Goal: Task Accomplishment & Management: Manage account settings

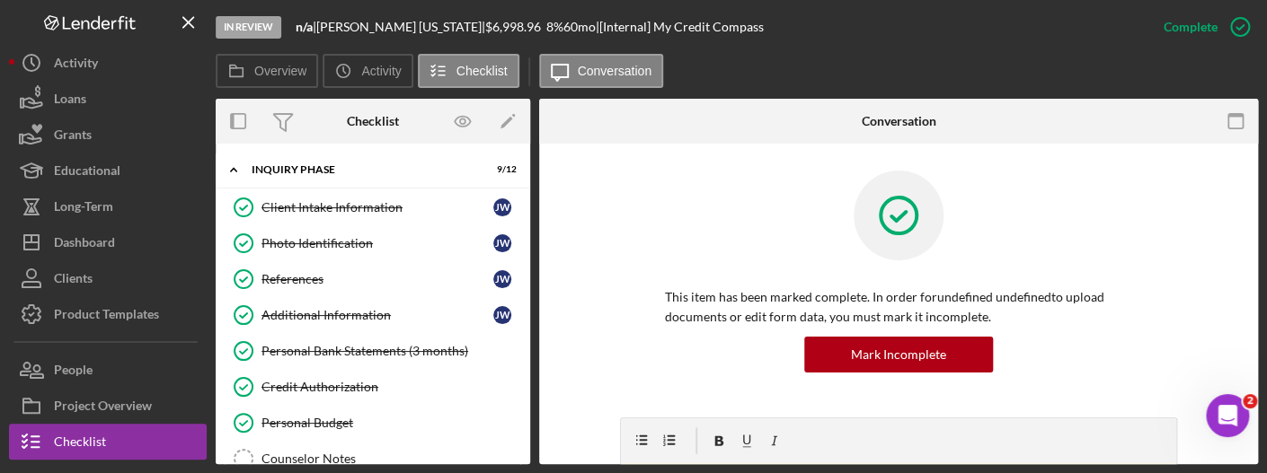
scroll to position [371, 0]
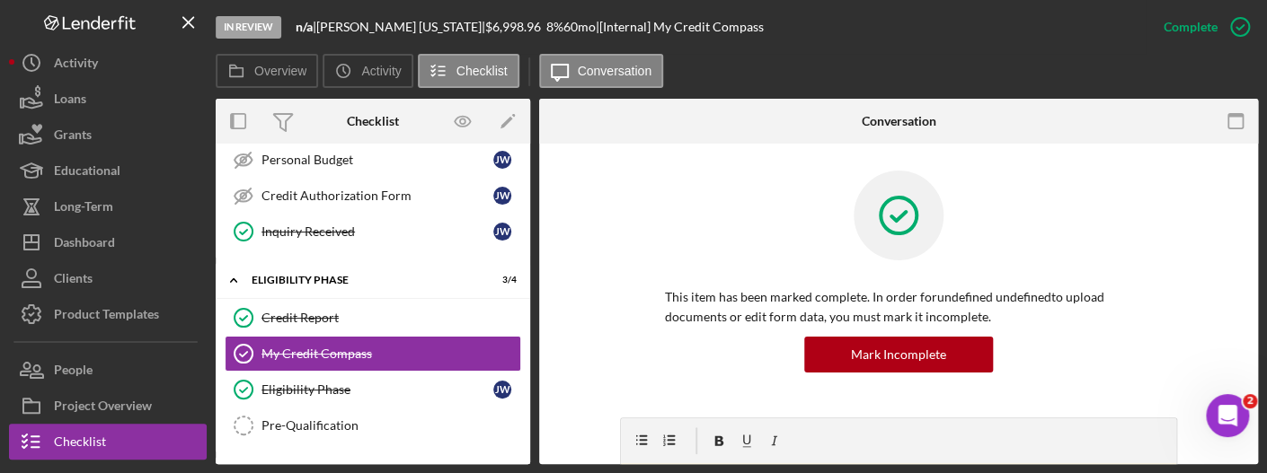
scroll to position [152, 0]
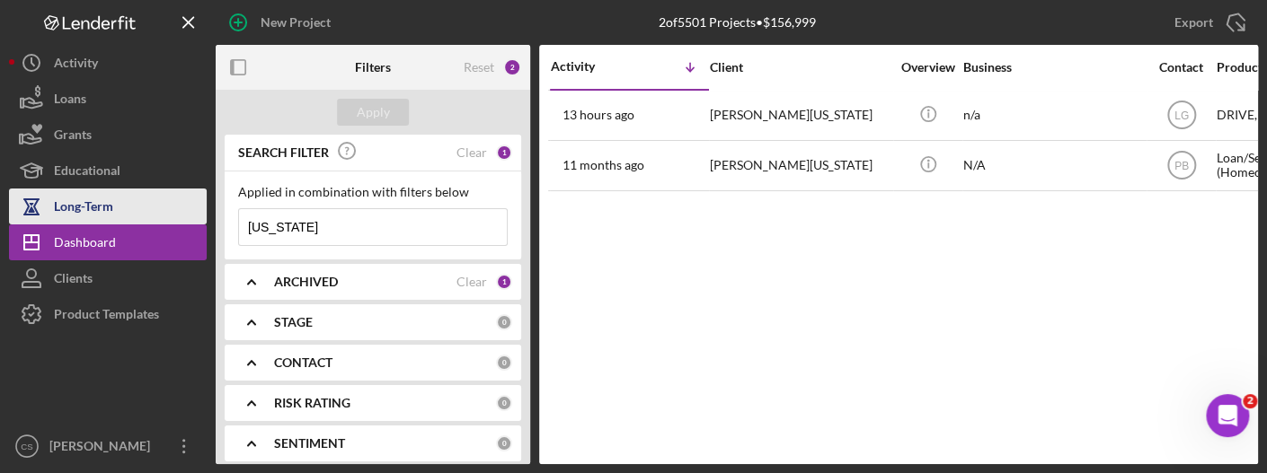
drag, startPoint x: 349, startPoint y: 220, endPoint x: 16, endPoint y: 214, distance: 332.4
click at [16, 214] on div "New Project 2 of 5501 Projects • $156,999 [US_STATE] Export Icon/Export Filters…" at bounding box center [633, 232] width 1249 height 464
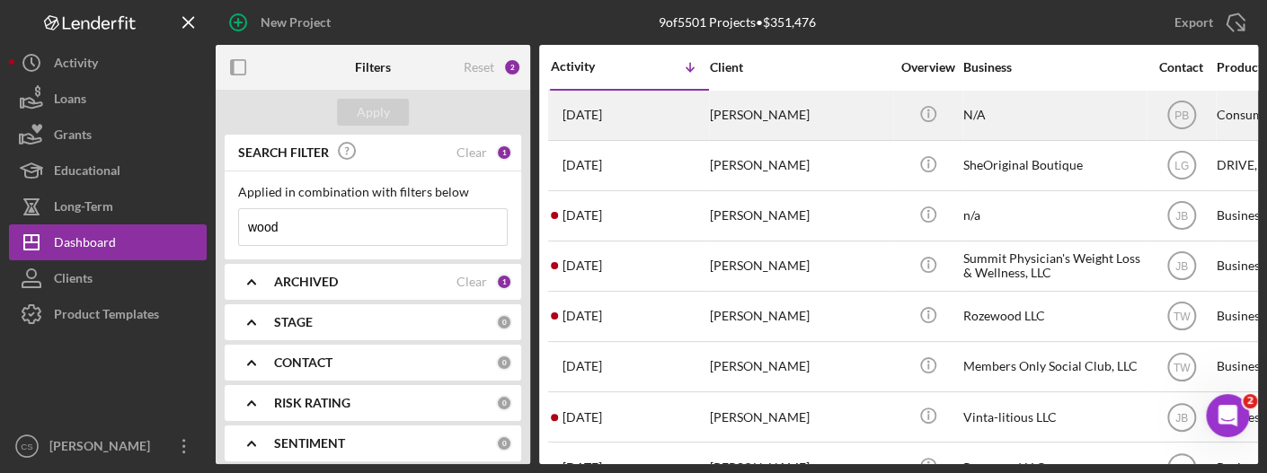
type input "wood"
click at [602, 119] on time "[DATE]" at bounding box center [582, 115] width 40 height 14
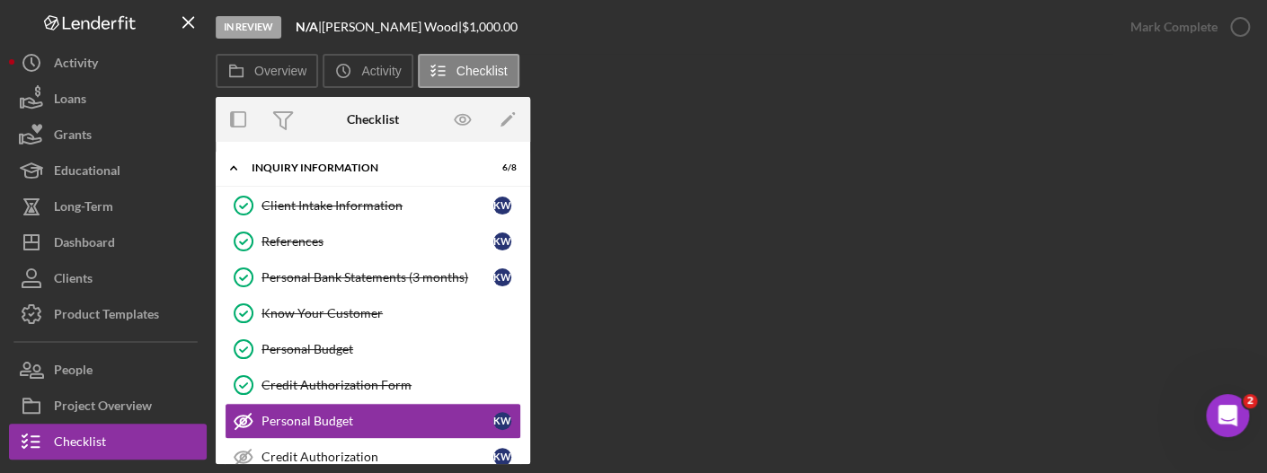
scroll to position [116, 0]
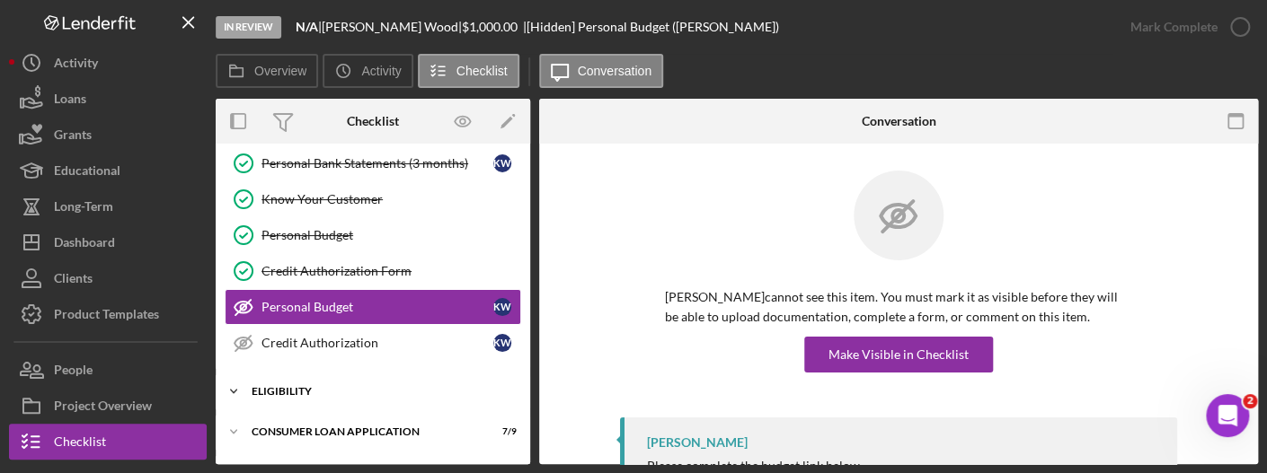
click at [228, 387] on icon "Icon/Expander" at bounding box center [234, 392] width 36 height 36
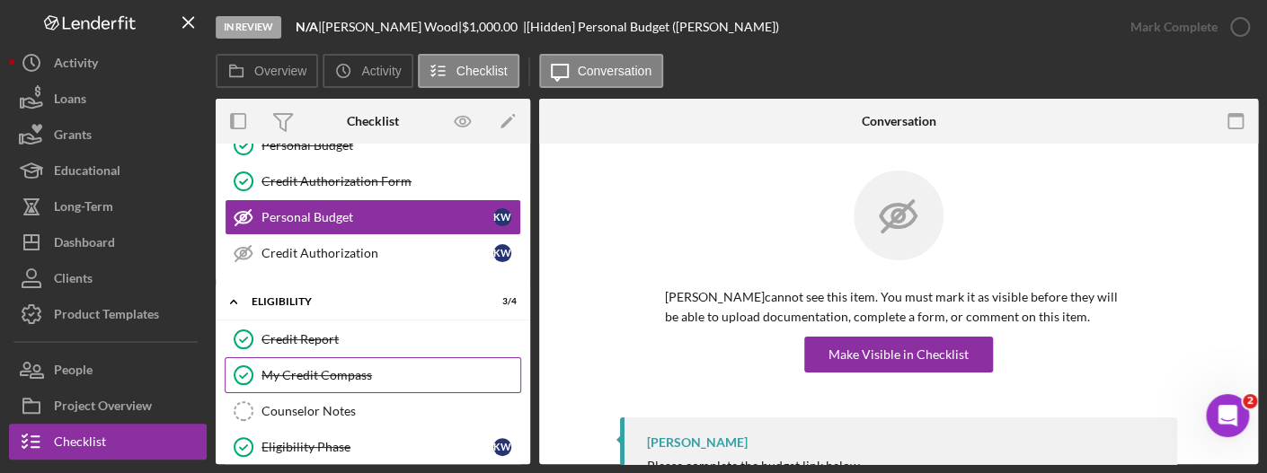
click at [331, 372] on div "My Credit Compass" at bounding box center [390, 375] width 259 height 14
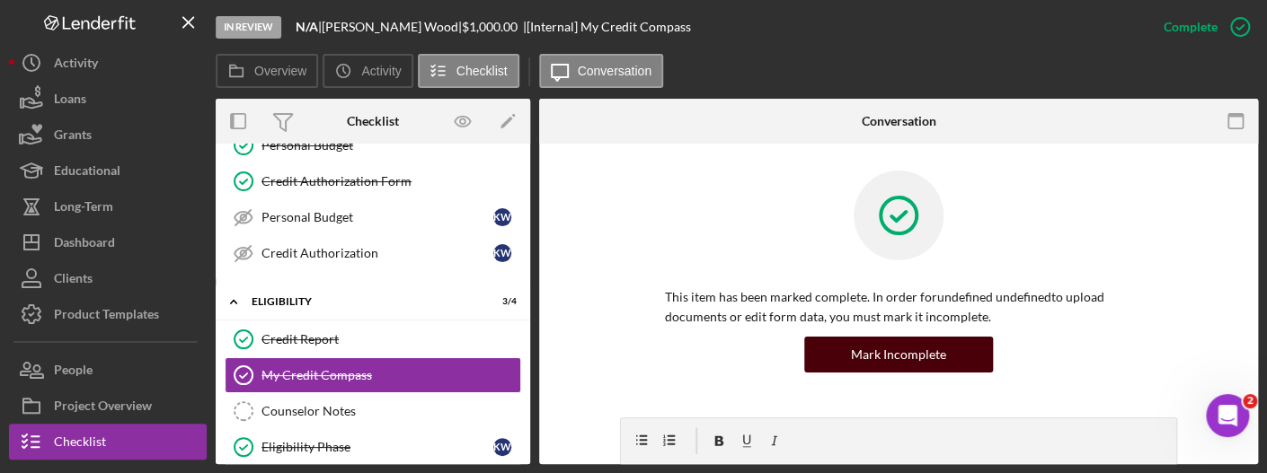
click at [865, 355] on div "Mark Incomplete" at bounding box center [898, 355] width 95 height 36
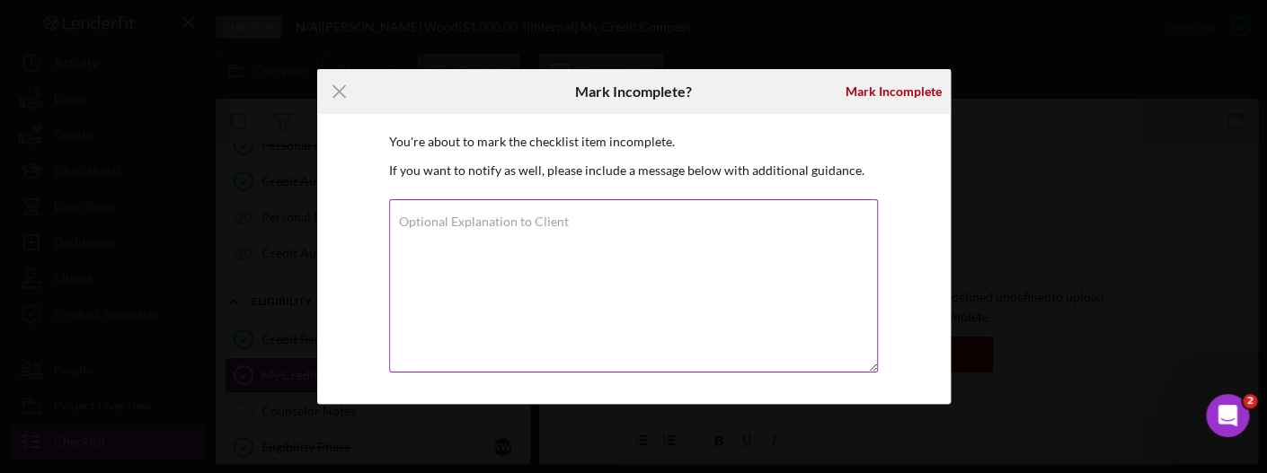
click at [521, 215] on label "Optional Explanation to Client" at bounding box center [484, 222] width 170 height 14
click at [521, 214] on textarea "Optional Explanation to Client" at bounding box center [633, 285] width 489 height 173
type textarea "added"
click at [520, 216] on label "Optional Explanation to Client" at bounding box center [484, 222] width 170 height 14
click at [520, 216] on textarea "added" at bounding box center [633, 285] width 489 height 173
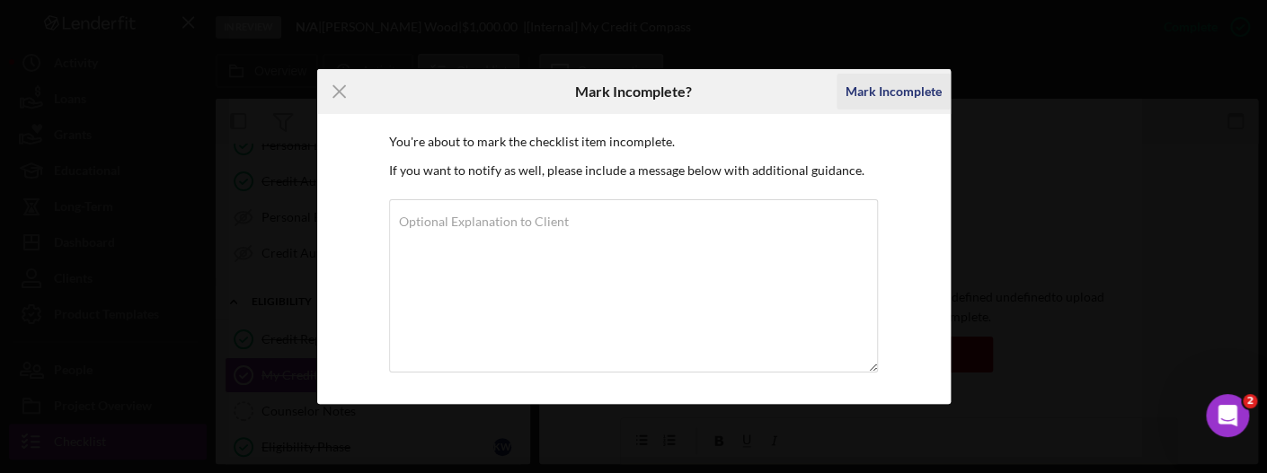
click at [852, 96] on div "Mark Incomplete" at bounding box center [893, 92] width 96 height 36
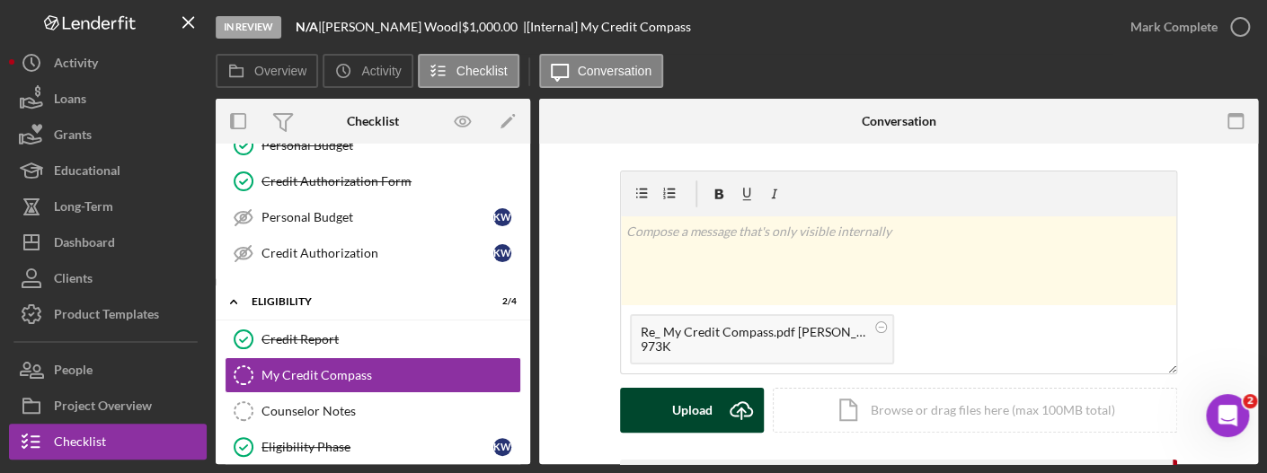
click at [739, 410] on icon "Icon/Upload" at bounding box center [741, 410] width 45 height 45
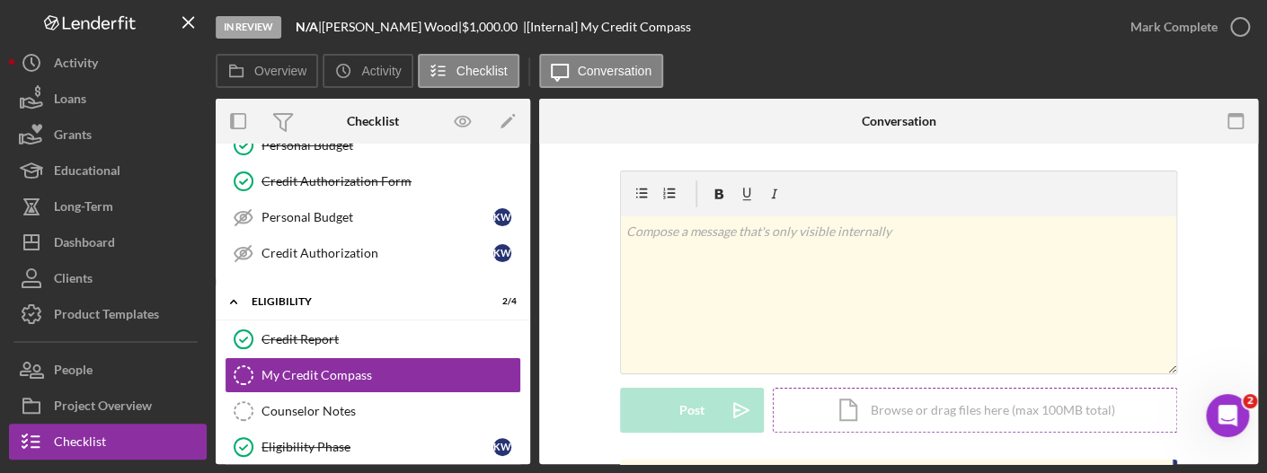
scroll to position [90, 0]
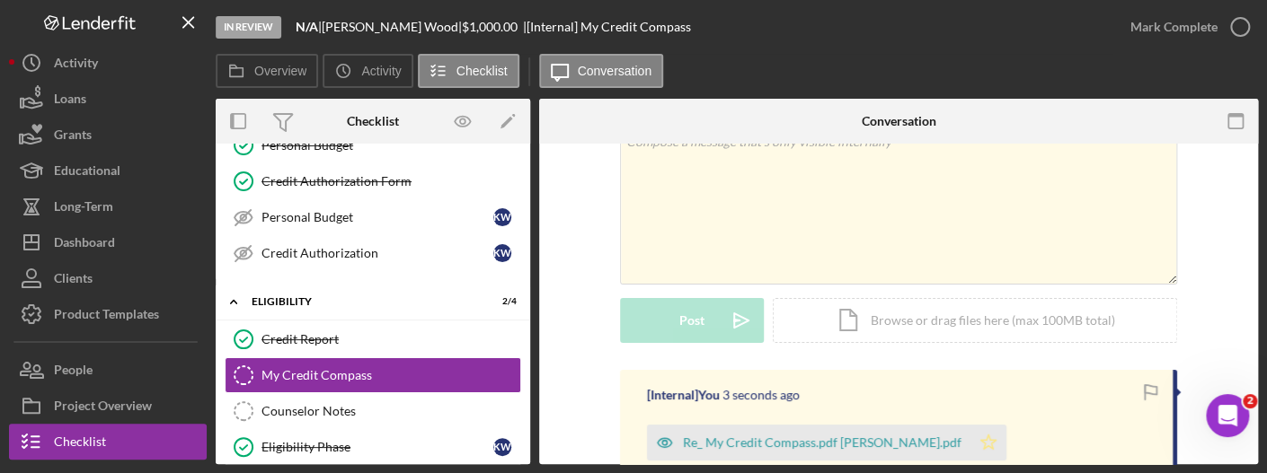
click at [981, 448] on polygon "button" at bounding box center [988, 442] width 15 height 14
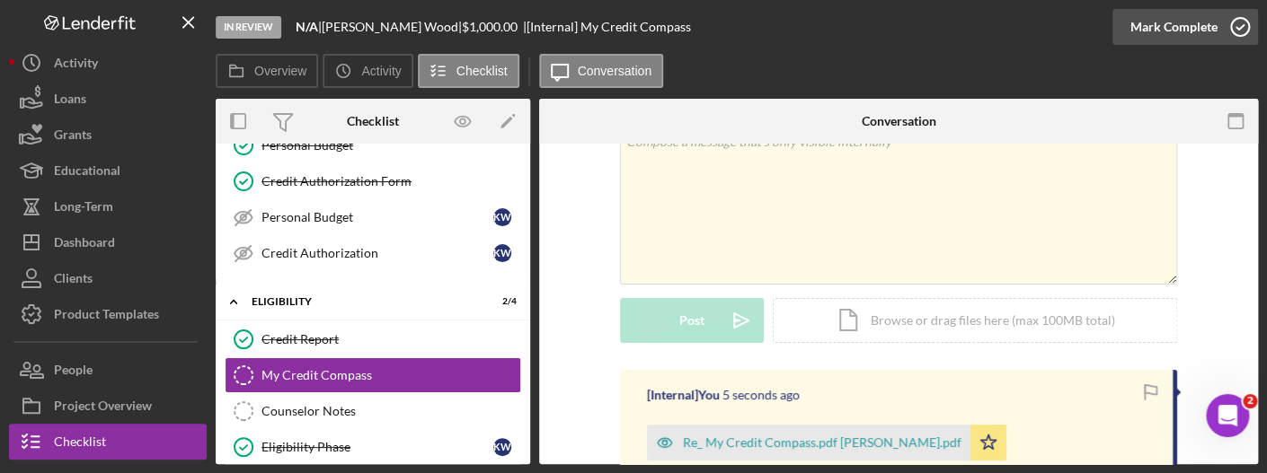
click at [1233, 31] on icon "button" at bounding box center [1239, 26] width 45 height 45
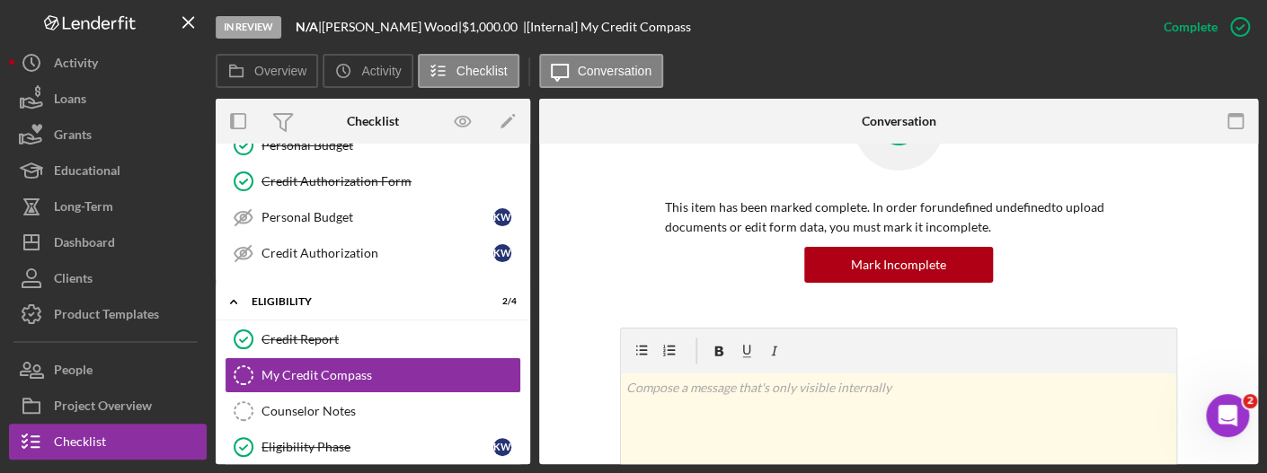
scroll to position [337, 0]
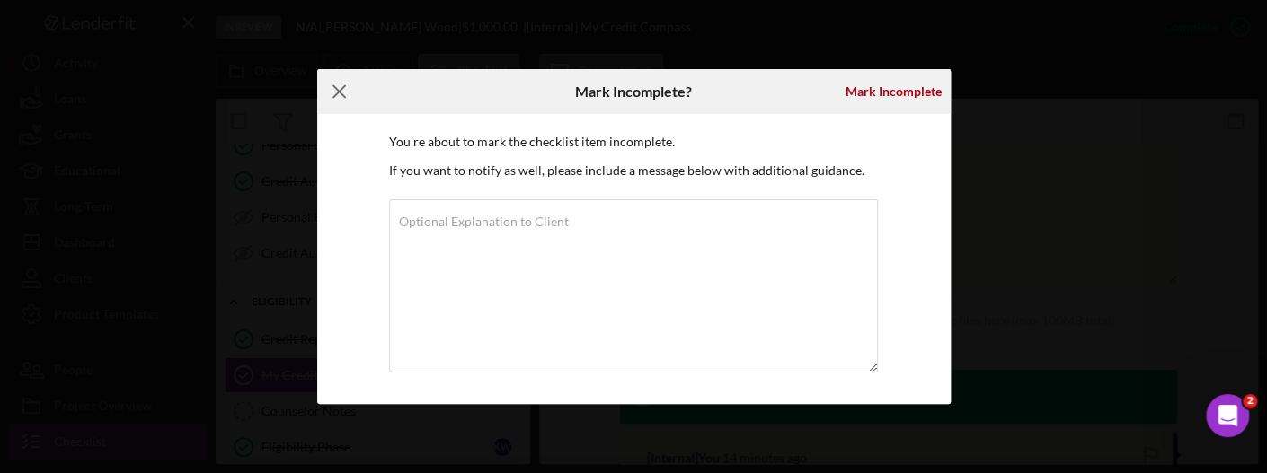
click at [345, 93] on icon "Icon/Menu Close" at bounding box center [339, 91] width 45 height 45
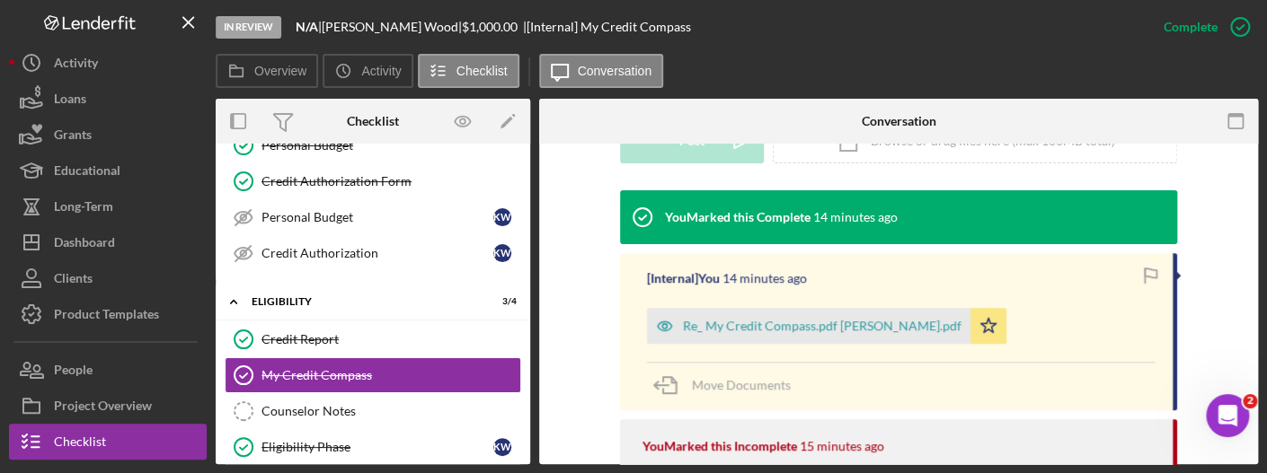
scroll to position [247, 0]
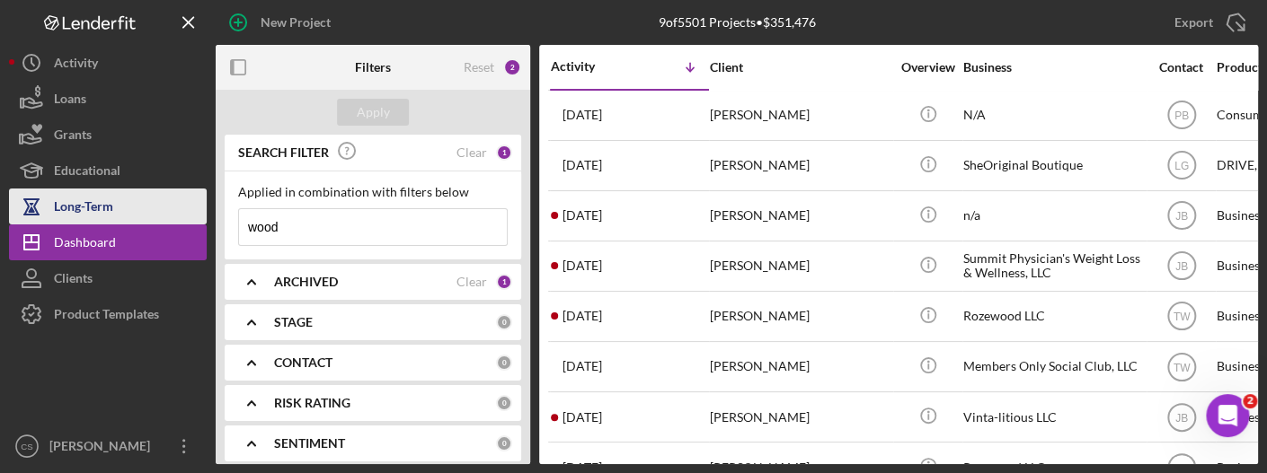
drag, startPoint x: 291, startPoint y: 218, endPoint x: 172, endPoint y: 215, distance: 118.6
click at [172, 215] on div "New Project 9 of 5501 Projects • $351,476 wood Export Icon/Export Filters Reset…" at bounding box center [633, 232] width 1249 height 464
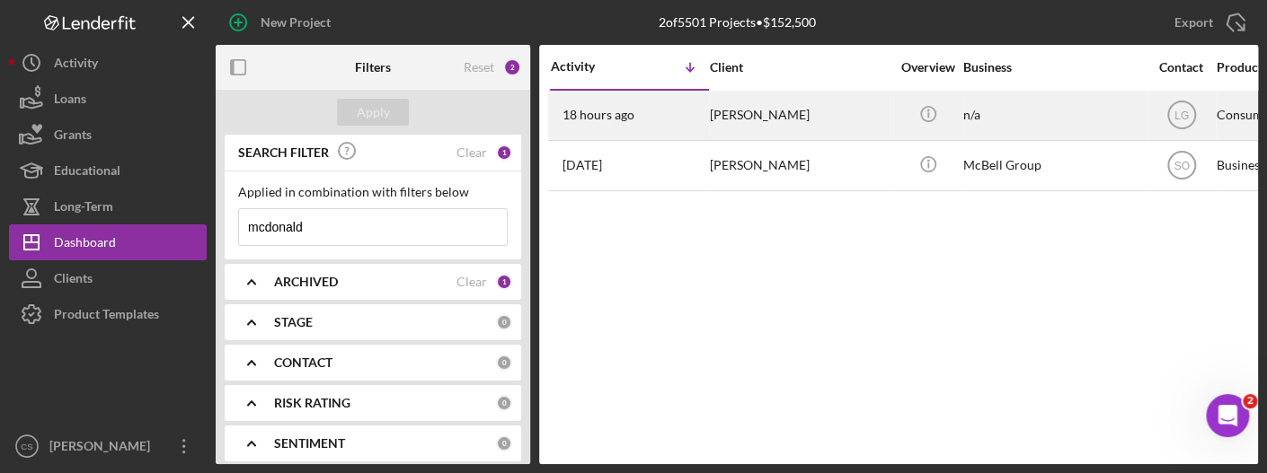
type input "mcdonald"
click at [604, 113] on time "18 hours ago" at bounding box center [598, 115] width 72 height 14
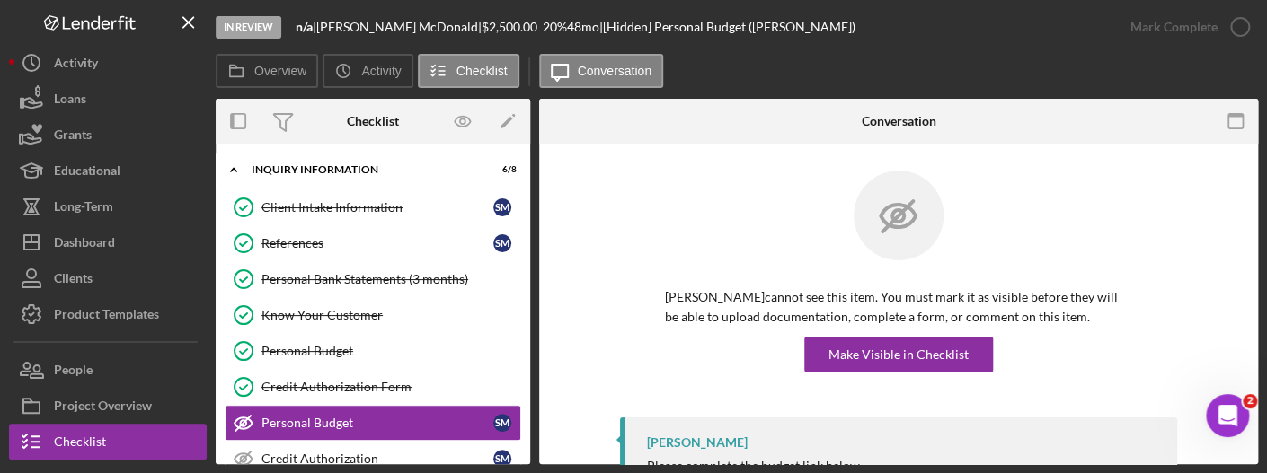
scroll to position [116, 0]
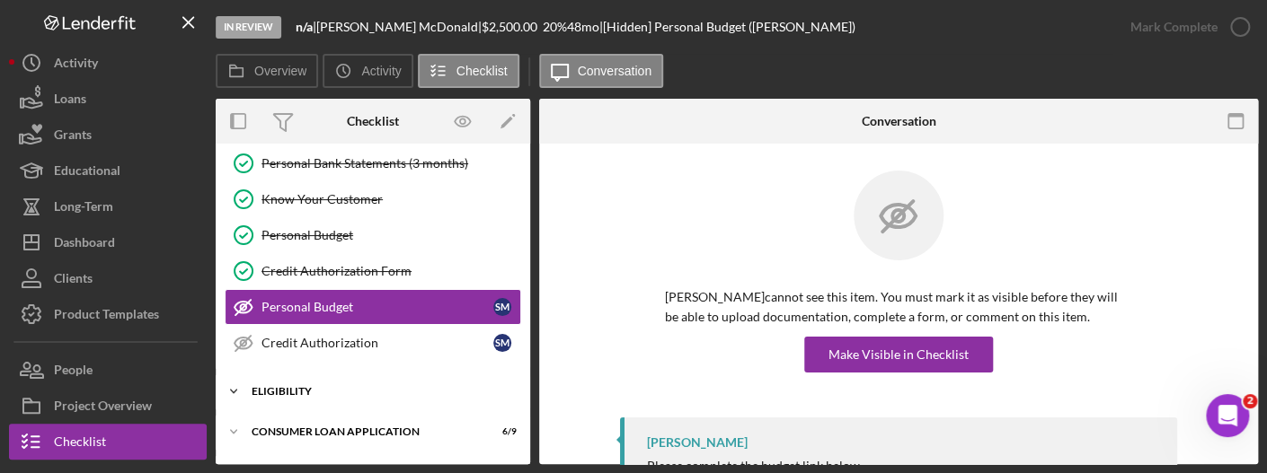
click at [309, 392] on div "Eligibility" at bounding box center [380, 391] width 256 height 11
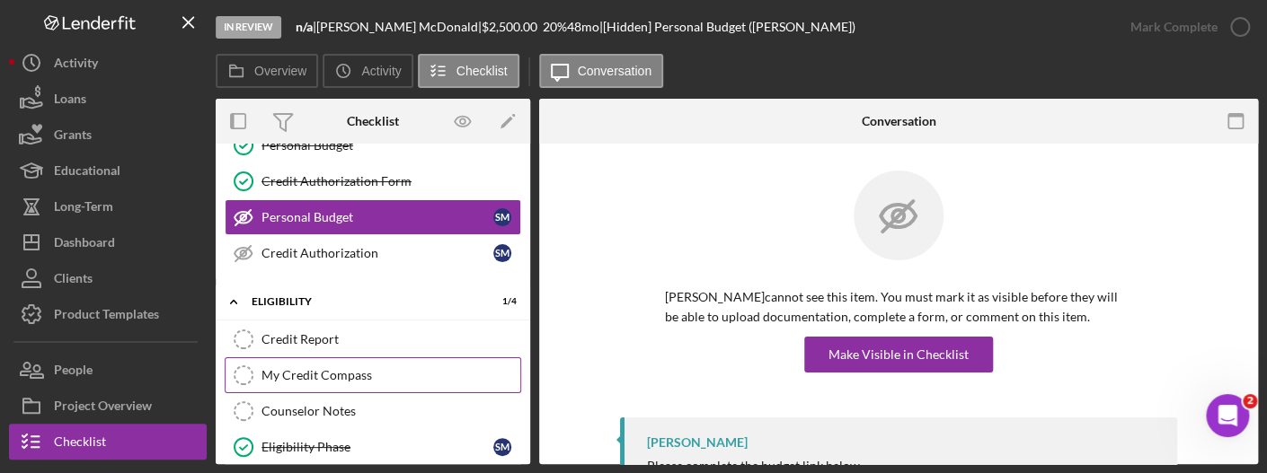
click at [344, 375] on div "My Credit Compass" at bounding box center [390, 375] width 259 height 14
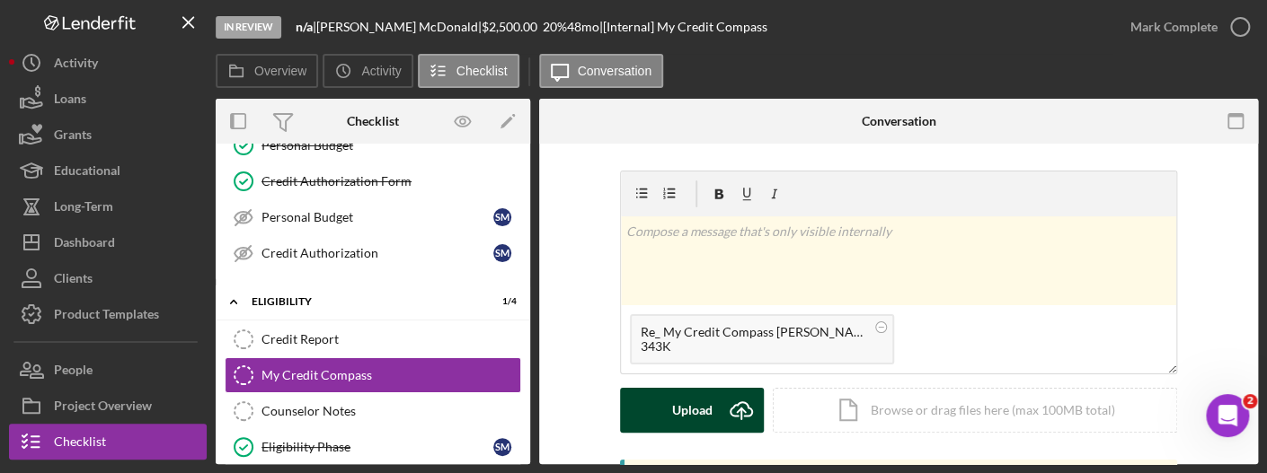
click at [735, 409] on icon "Icon/Upload" at bounding box center [741, 410] width 45 height 45
click at [729, 405] on icon "Icon/Upload" at bounding box center [741, 410] width 45 height 45
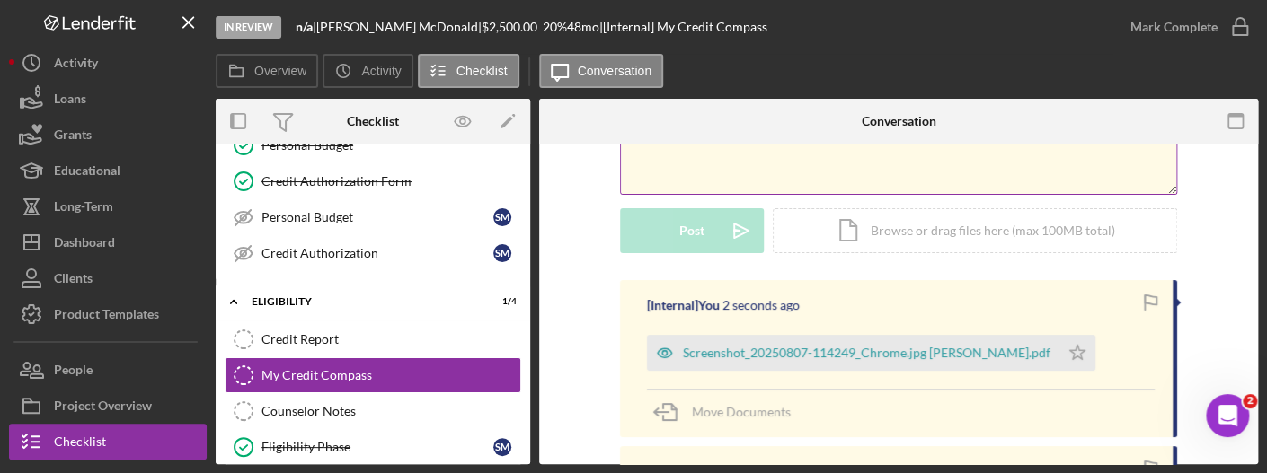
scroll to position [269, 0]
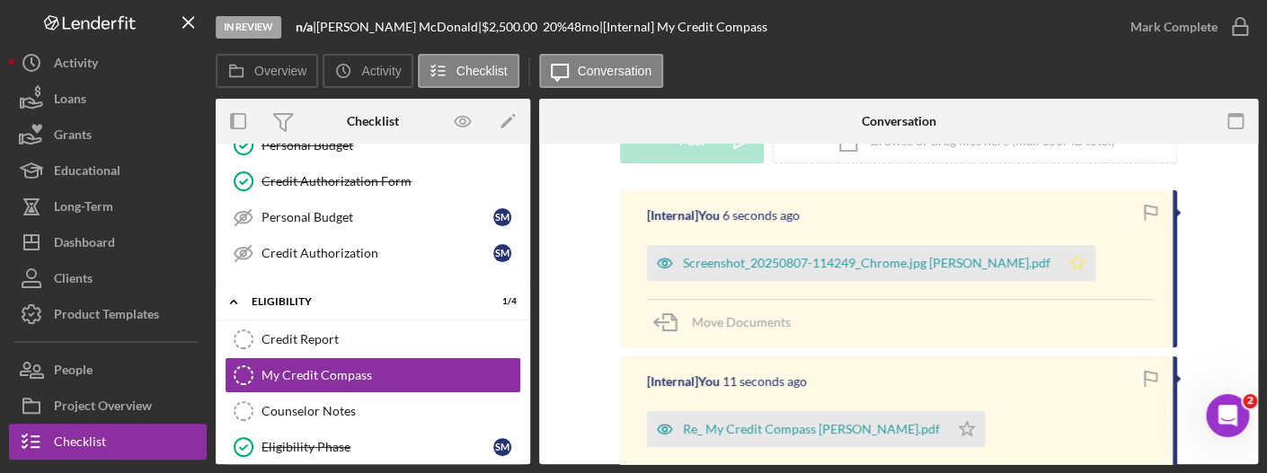
click at [1062, 261] on icon "Icon/Star" at bounding box center [1077, 263] width 36 height 36
click at [959, 421] on polygon "button" at bounding box center [966, 428] width 15 height 14
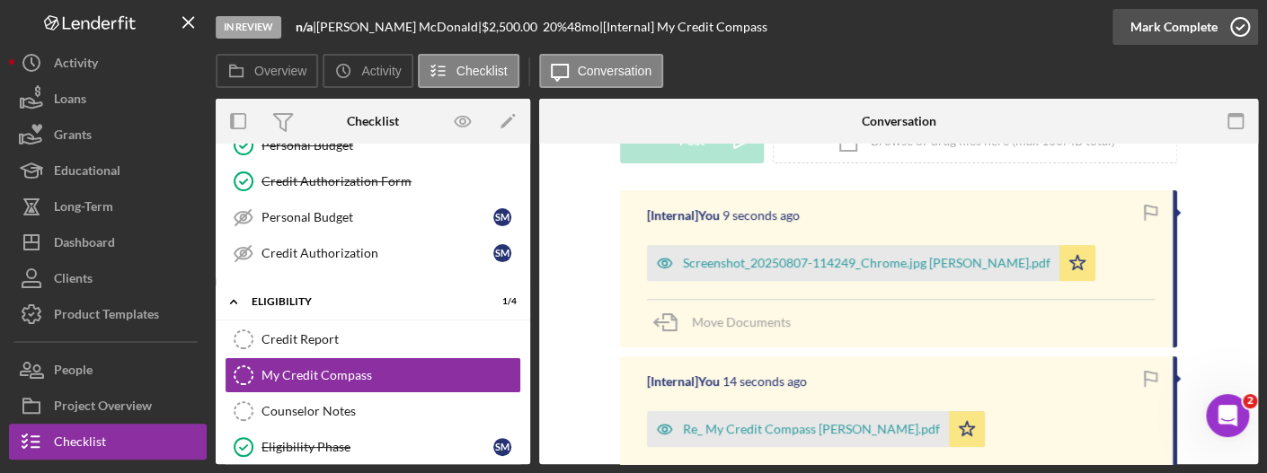
click at [1232, 35] on icon "button" at bounding box center [1239, 26] width 45 height 45
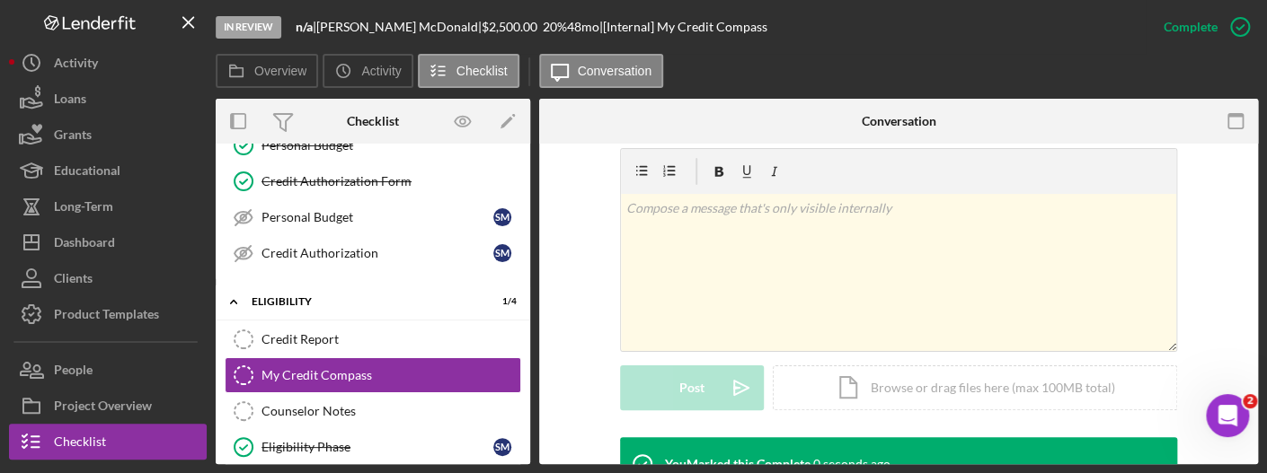
scroll to position [516, 0]
